Goal: Find specific page/section: Find specific page/section

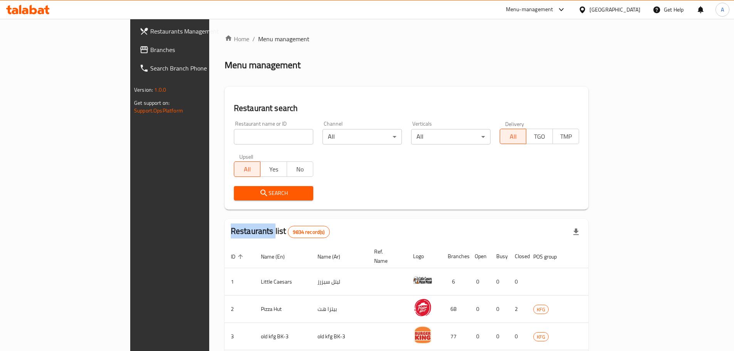
click at [225, 137] on div "Home / Menu management Menu management Restaurant search Restaurant name or ID …" at bounding box center [407, 295] width 364 height 522
drag, startPoint x: 0, startPoint y: 0, endPoint x: 199, endPoint y: 137, distance: 241.2
click at [234, 137] on input "search" at bounding box center [273, 136] width 79 height 15
type input "the black olive"
click button "Search" at bounding box center [273, 193] width 79 height 14
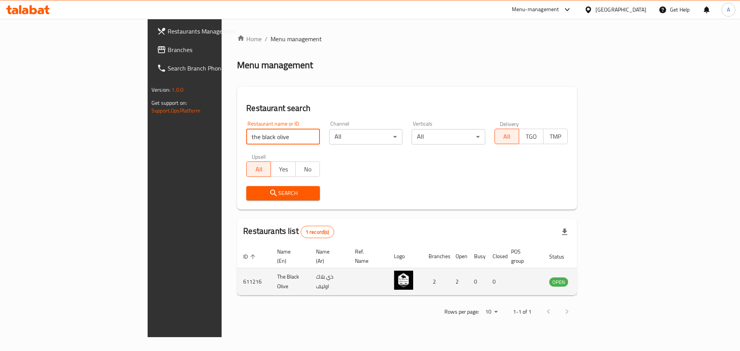
click at [599, 279] on icon "enhanced table" at bounding box center [594, 282] width 8 height 7
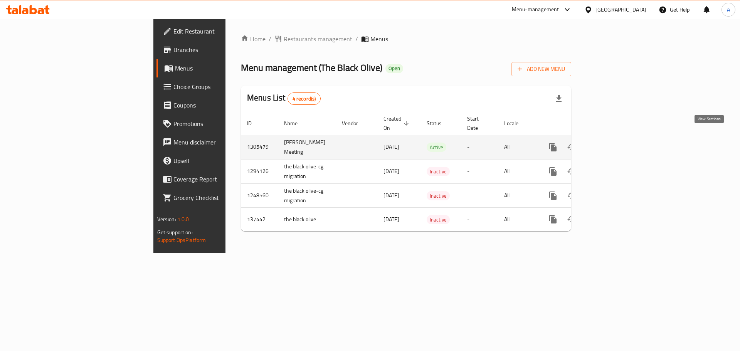
click at [613, 143] on icon "enhanced table" at bounding box center [608, 147] width 9 height 9
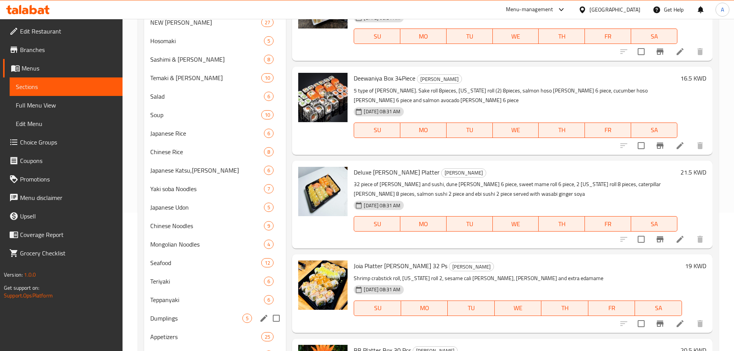
scroll to position [39, 0]
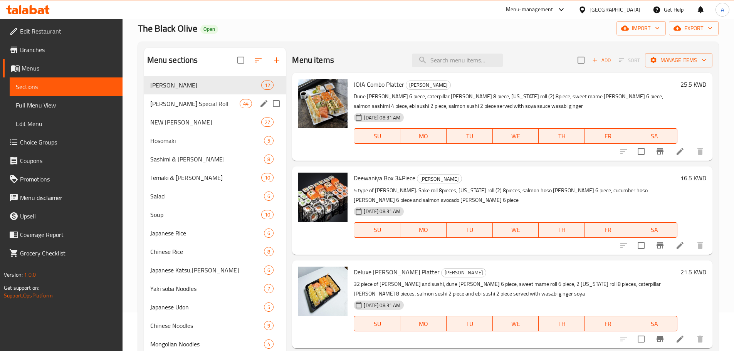
click at [220, 111] on div "Maki Special Roll 44" at bounding box center [215, 103] width 142 height 19
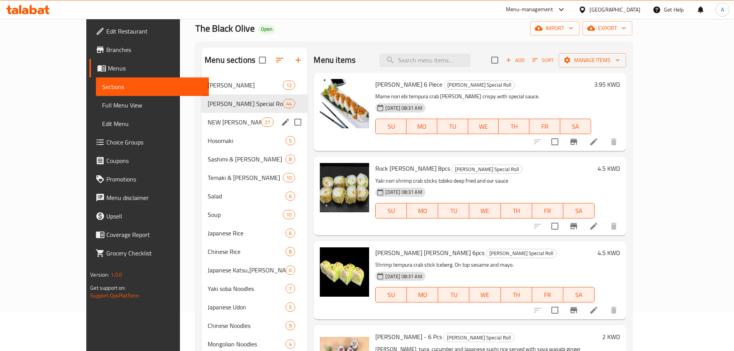
click at [219, 116] on div "NEW MAKI 27" at bounding box center [255, 122] width 106 height 19
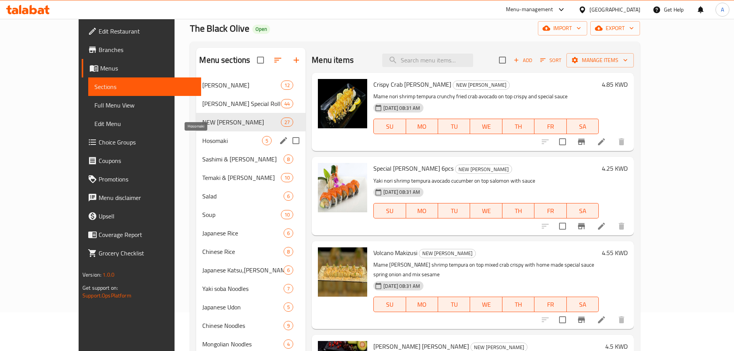
click at [216, 138] on span "Hosomaki" at bounding box center [232, 140] width 60 height 9
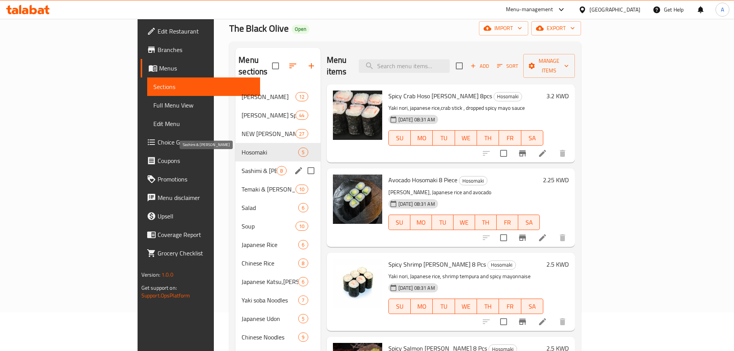
click at [242, 166] on span "Sashimi & sushi" at bounding box center [259, 170] width 35 height 9
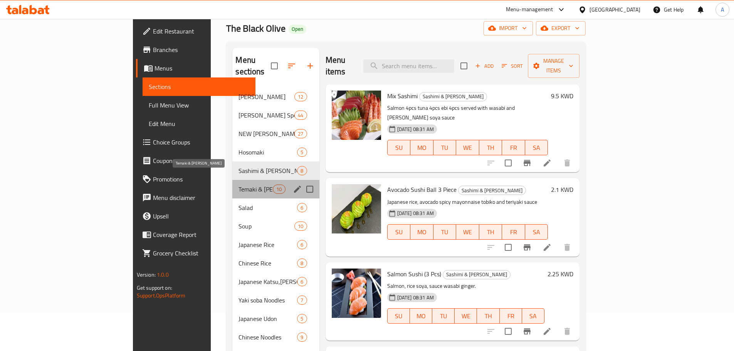
click at [239, 185] on span "Temaki & gunkan sushi" at bounding box center [256, 189] width 34 height 9
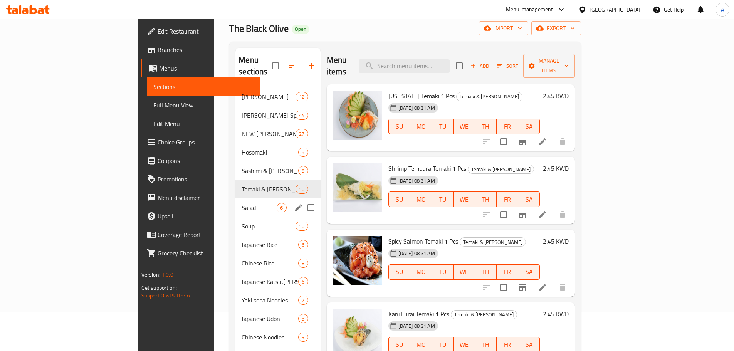
click at [242, 203] on span "Salad" at bounding box center [259, 207] width 35 height 9
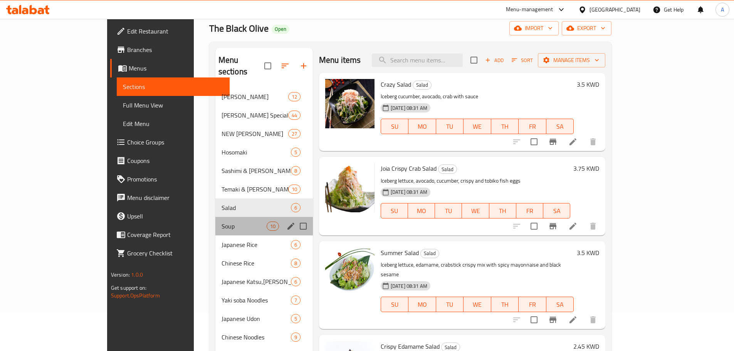
click at [216, 217] on div "Soup 10" at bounding box center [265, 226] width 98 height 19
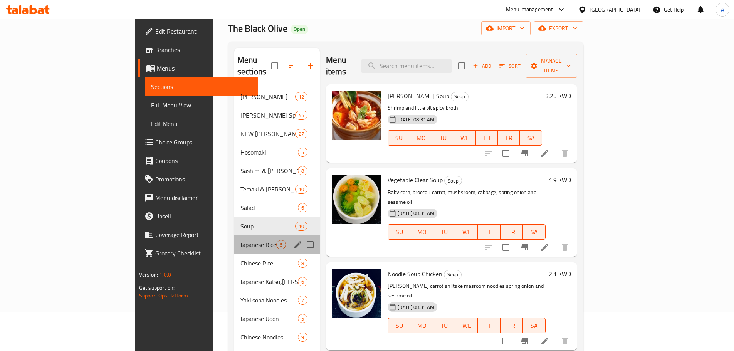
click at [234, 236] on div "Japanese Rice 6" at bounding box center [277, 245] width 86 height 19
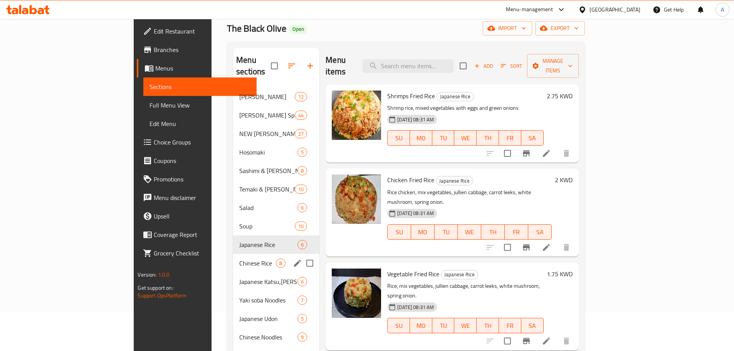
click at [233, 254] on div "Chinese Rice 8" at bounding box center [276, 263] width 86 height 19
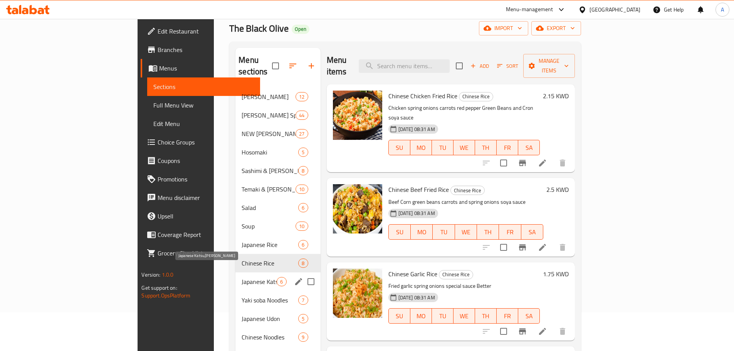
click at [242, 277] on span "Japanese Katsu,Curry" at bounding box center [259, 281] width 35 height 9
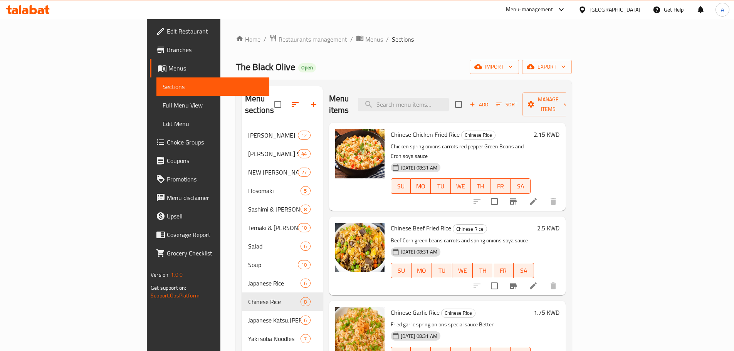
scroll to position [39, 0]
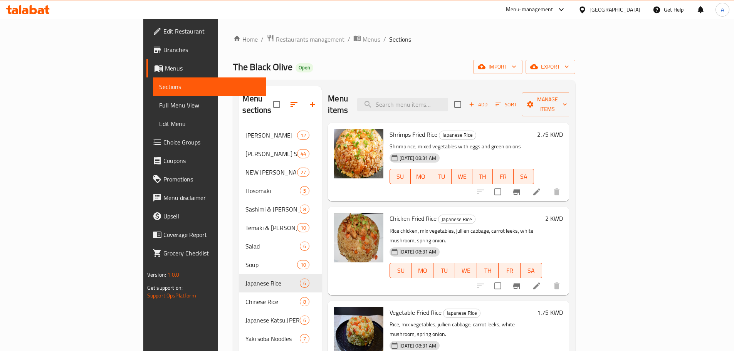
scroll to position [39, 0]
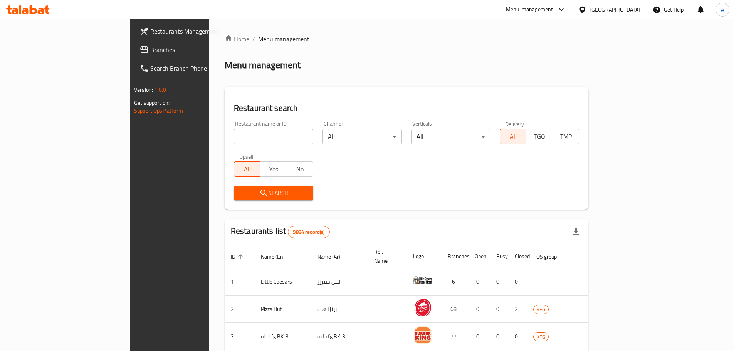
click at [234, 132] on input "search" at bounding box center [273, 136] width 79 height 15
type input "whammy"
click button "Search" at bounding box center [273, 193] width 79 height 14
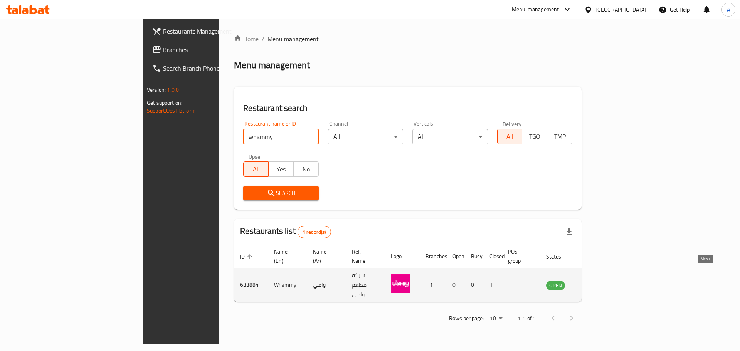
click at [601, 281] on link "enhanced table" at bounding box center [594, 285] width 14 height 9
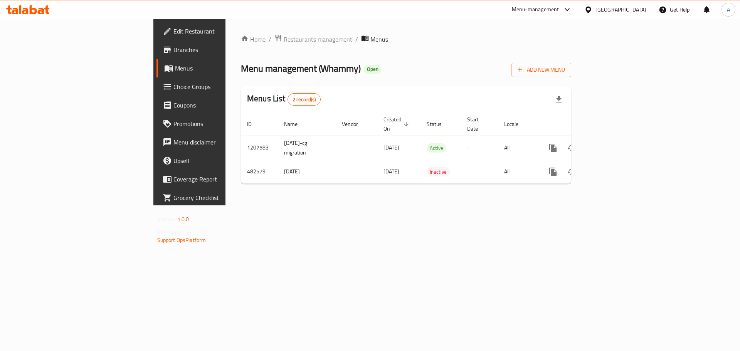
click at [173, 49] on span "Branches" at bounding box center [222, 49] width 98 height 9
